Goal: Information Seeking & Learning: Find specific fact

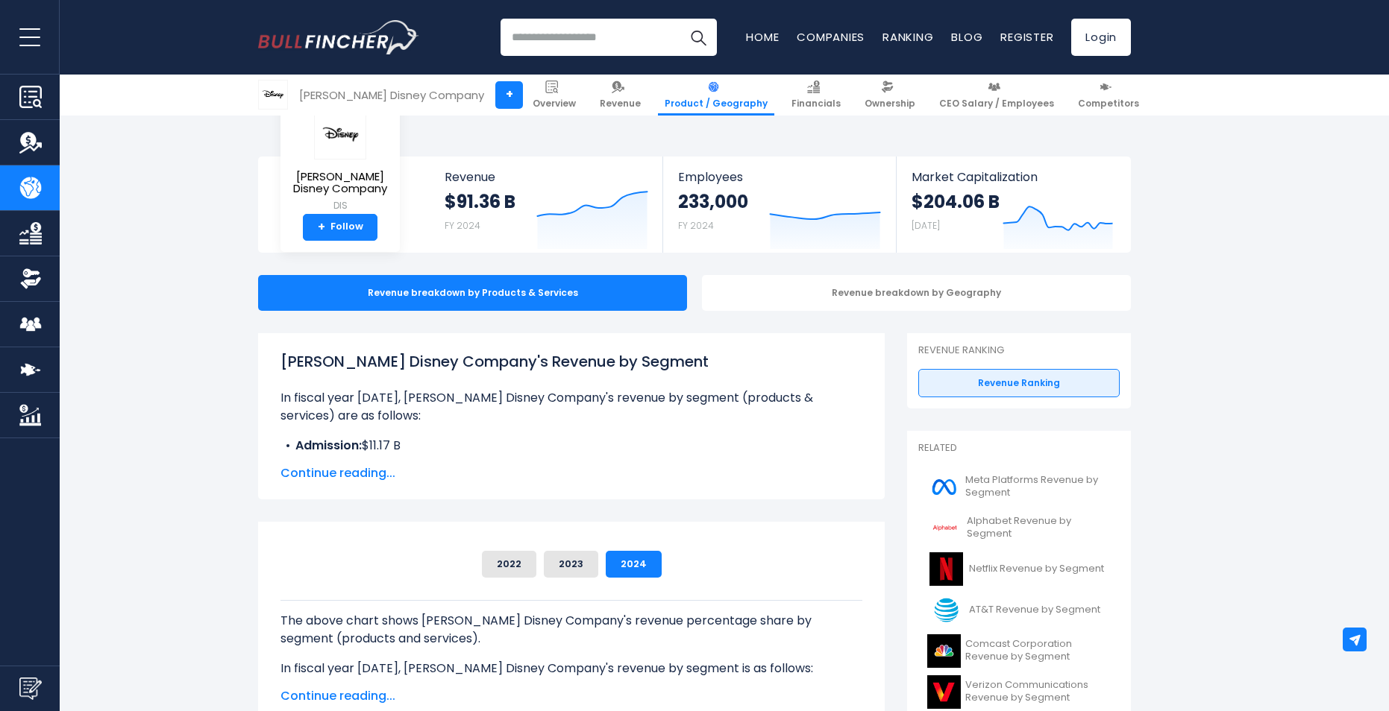
click at [309, 465] on span "Continue reading..." at bounding box center [571, 474] width 582 height 18
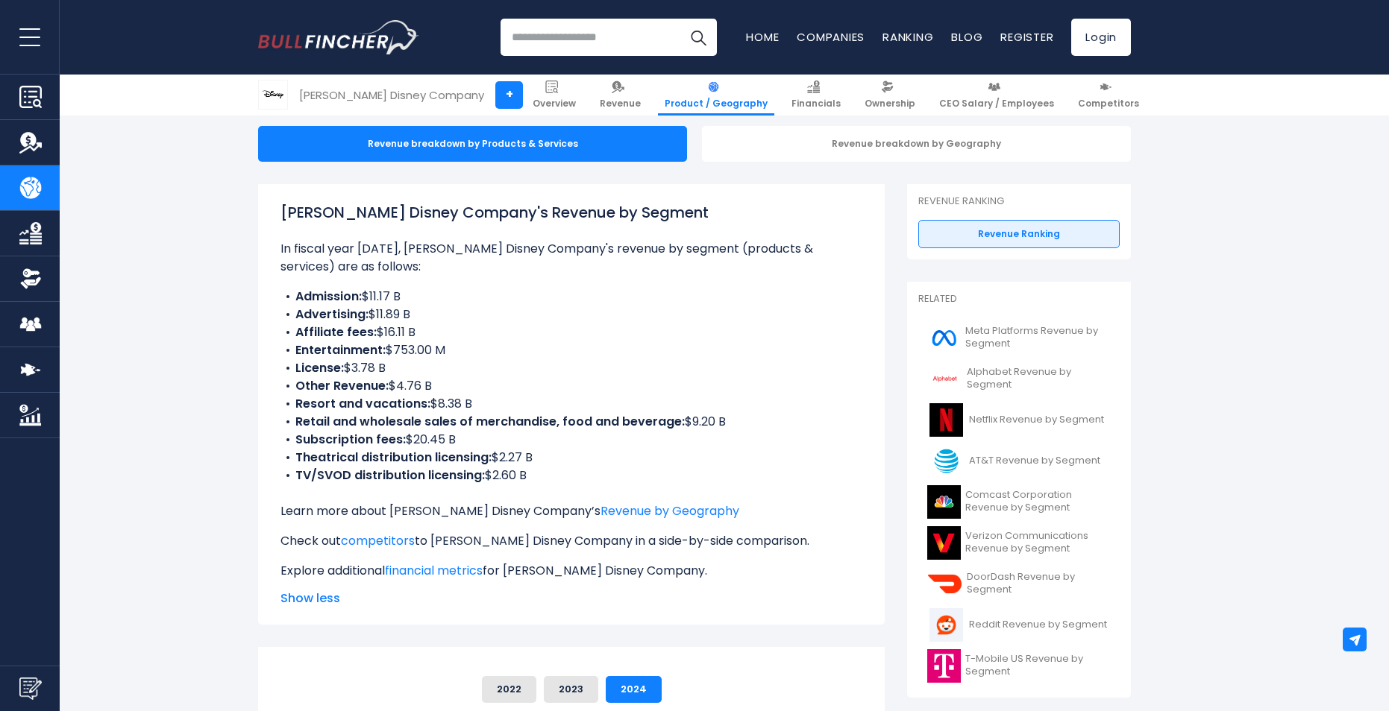
drag, startPoint x: 702, startPoint y: 425, endPoint x: 483, endPoint y: 421, distance: 218.5
click at [483, 421] on li "Retail and wholesale sales of merchandise, food and beverage: $9.20 B" at bounding box center [571, 422] width 582 height 18
click at [726, 422] on li "Retail and wholesale sales of merchandise, food and beverage: $9.20 B" at bounding box center [571, 422] width 582 height 18
drag, startPoint x: 736, startPoint y: 417, endPoint x: 685, endPoint y: 426, distance: 51.5
click at [685, 426] on li "Retail and wholesale sales of merchandise, food and beverage: $9.20 B" at bounding box center [571, 422] width 582 height 18
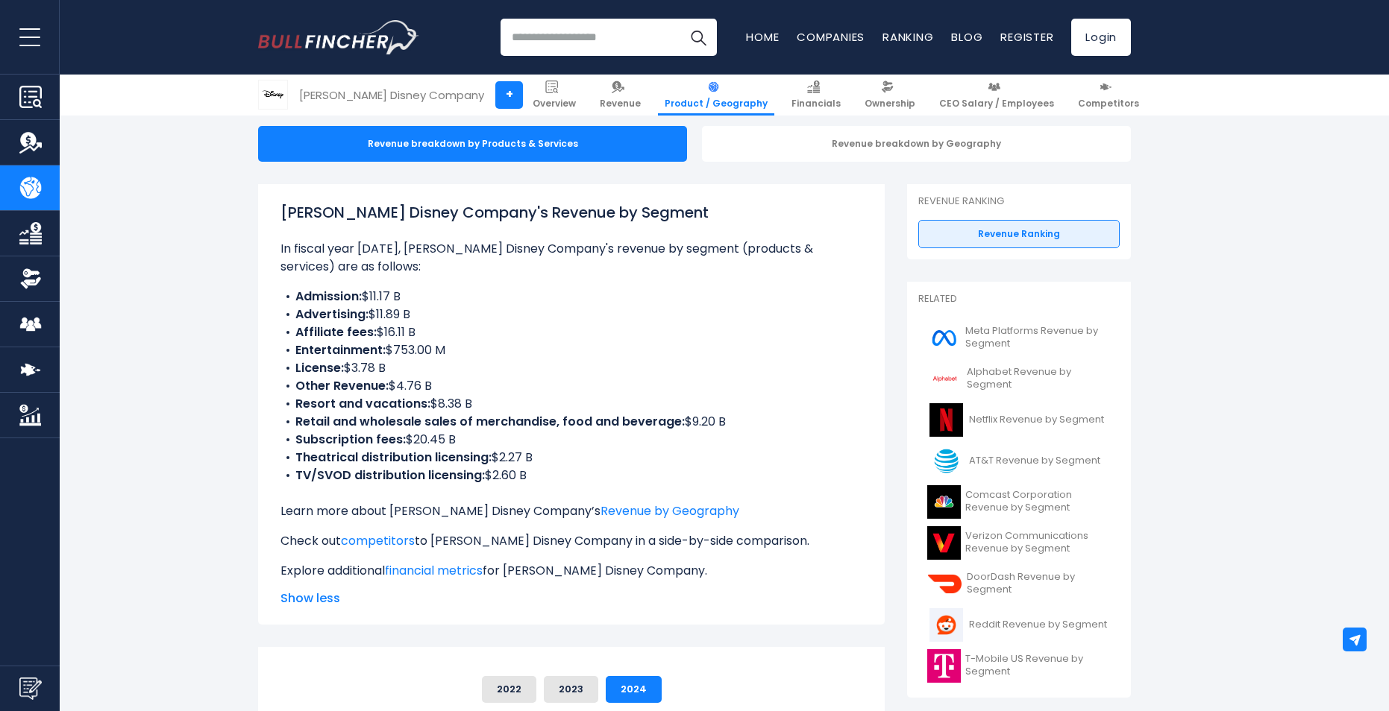
drag, startPoint x: 685, startPoint y: 426, endPoint x: 735, endPoint y: 424, distance: 50.0
click at [735, 424] on li "Retail and wholesale sales of merchandise, food and beverage: $9.20 B" at bounding box center [571, 422] width 582 height 18
drag, startPoint x: 735, startPoint y: 421, endPoint x: 681, endPoint y: 423, distance: 54.5
click at [681, 423] on li "Retail and wholesale sales of merchandise, food and beverage: $9.20 B" at bounding box center [571, 422] width 582 height 18
drag, startPoint x: 681, startPoint y: 423, endPoint x: 728, endPoint y: 421, distance: 47.0
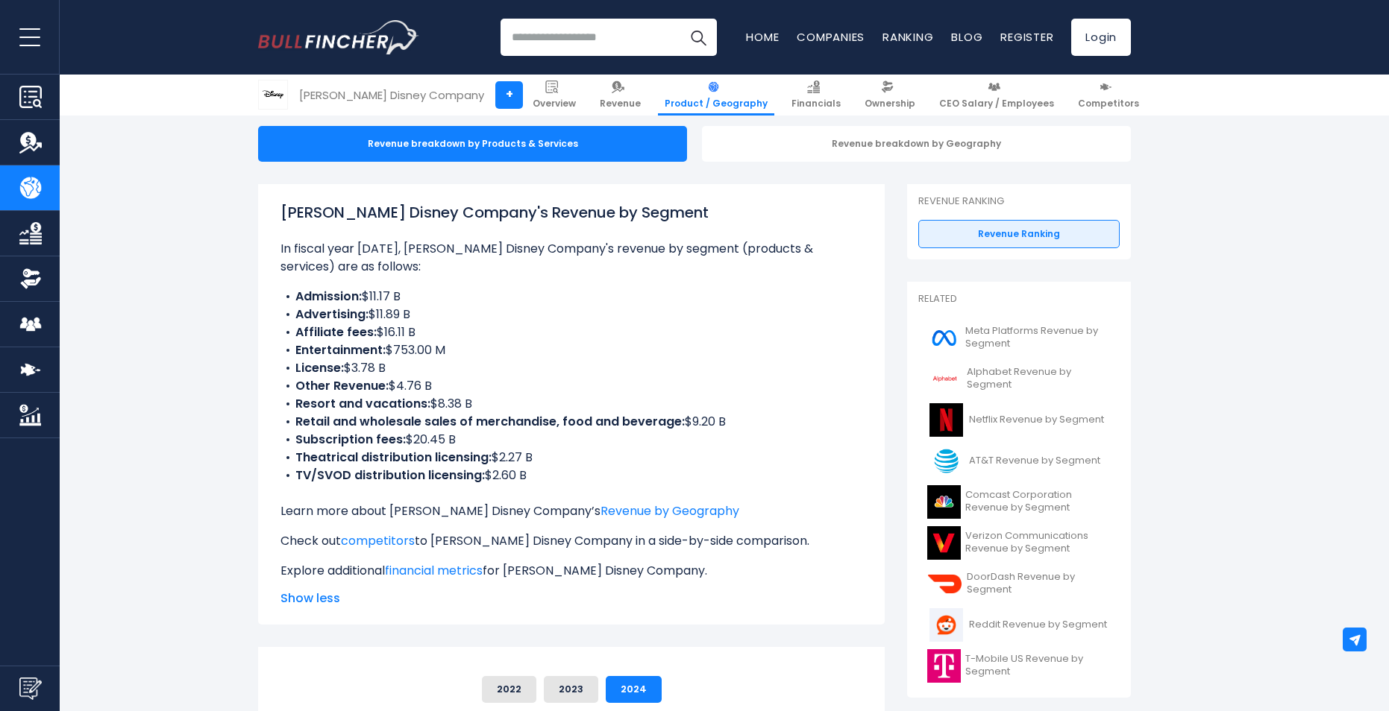
click at [728, 421] on li "Retail and wholesale sales of merchandise, food and beverage: $9.20 B" at bounding box center [571, 422] width 582 height 18
drag, startPoint x: 738, startPoint y: 419, endPoint x: 679, endPoint y: 427, distance: 59.4
click at [679, 427] on li "Retail and wholesale sales of merchandise, food and beverage: $9.20 B" at bounding box center [571, 422] width 582 height 18
click at [494, 433] on li "Subscription fees: $20.45 B" at bounding box center [571, 440] width 582 height 18
drag, startPoint x: 474, startPoint y: 437, endPoint x: 398, endPoint y: 441, distance: 76.2
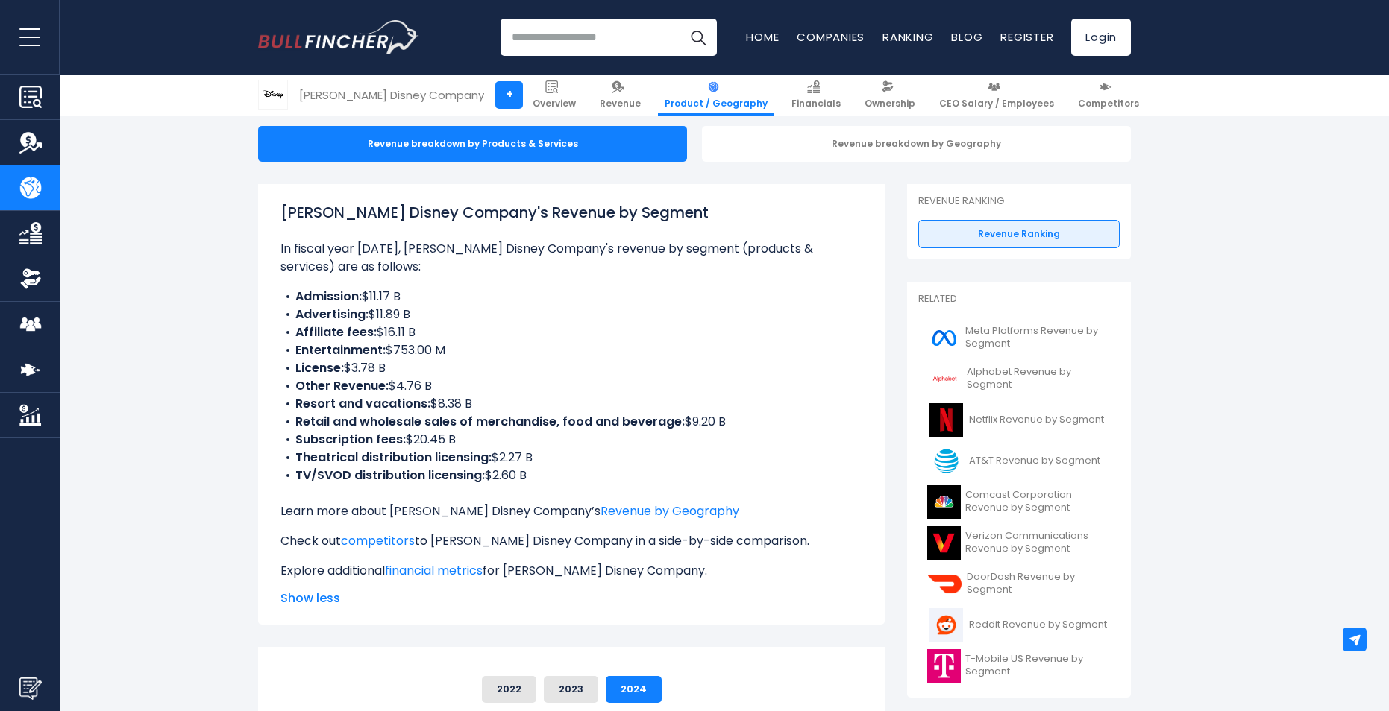
click at [398, 441] on li "Subscription fees: $20.45 B" at bounding box center [571, 440] width 582 height 18
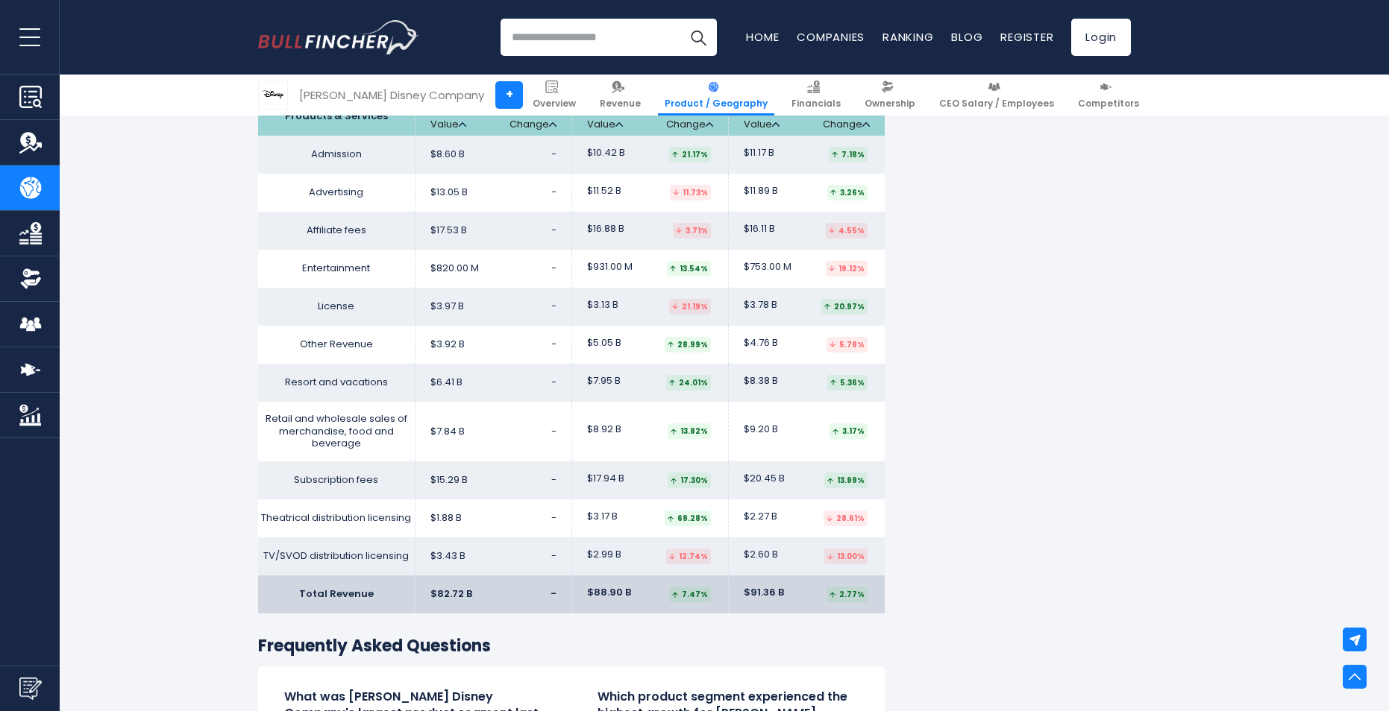
scroll to position [1864, 0]
